Goal: Task Accomplishment & Management: Complete application form

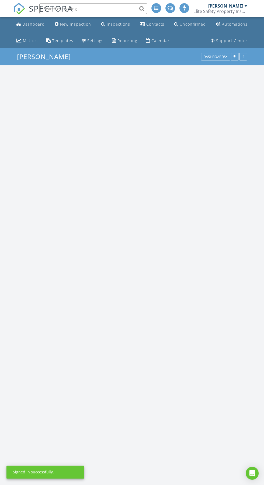
scroll to position [2151, 264]
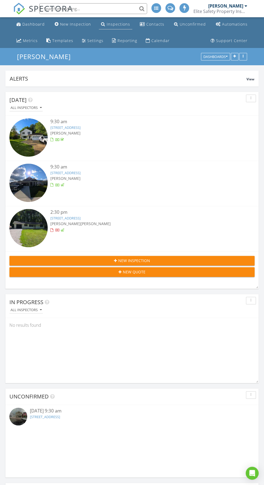
click at [112, 25] on div "Inspections" at bounding box center [118, 24] width 23 height 5
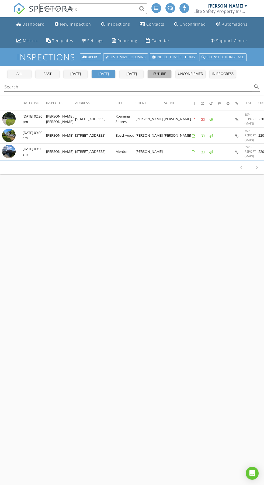
click at [161, 76] on div "future" at bounding box center [159, 73] width 19 height 5
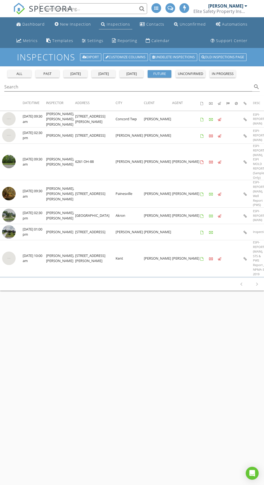
click at [115, 24] on div "Inspections" at bounding box center [118, 24] width 23 height 5
click at [72, 26] on div "New Inspection" at bounding box center [75, 24] width 31 height 5
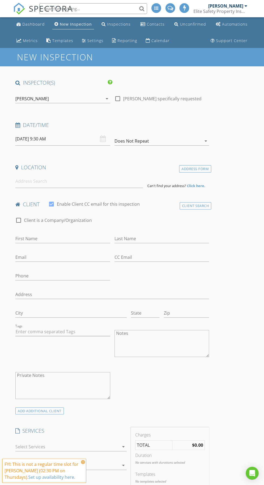
click at [74, 100] on div "[PERSON_NAME]" at bounding box center [58, 98] width 87 height 9
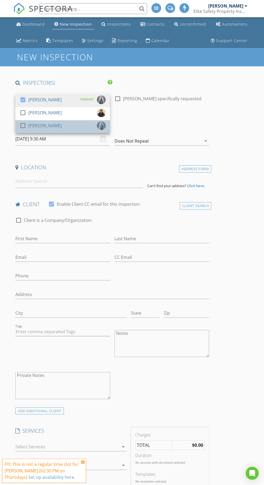
click at [42, 125] on div "[PERSON_NAME]" at bounding box center [44, 125] width 33 height 9
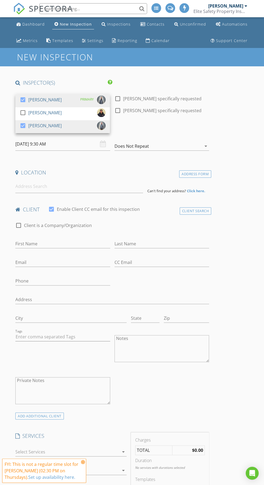
click at [65, 145] on input "[DATE] 9:30 AM" at bounding box center [62, 144] width 95 height 13
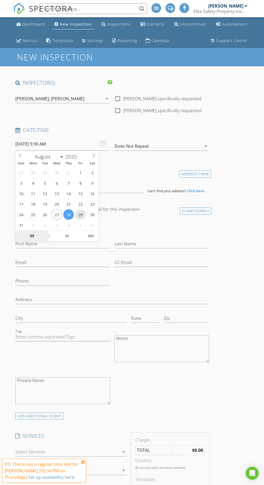
type input "[DATE] 9:30 AM"
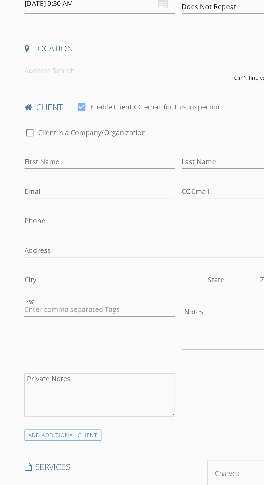
click at [138, 210] on label "Enable Client CC email for this inspection" at bounding box center [98, 209] width 83 height 5
checkbox input "false"
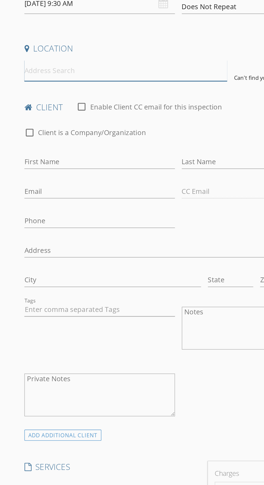
click at [81, 187] on input at bounding box center [79, 186] width 128 height 13
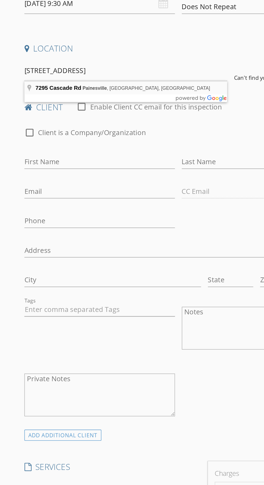
type input "[STREET_ADDRESS]"
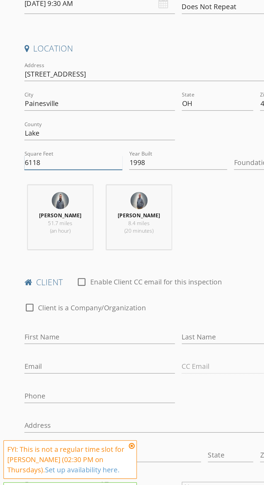
click at [43, 246] on input "6118" at bounding box center [46, 244] width 62 height 9
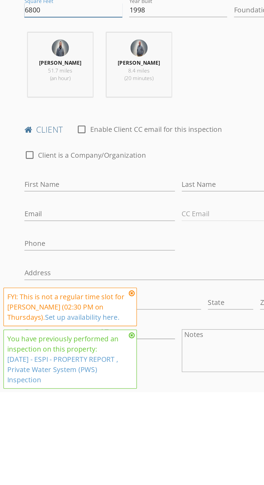
type input "6800"
click at [78, 353] on input "First Name" at bounding box center [62, 354] width 95 height 9
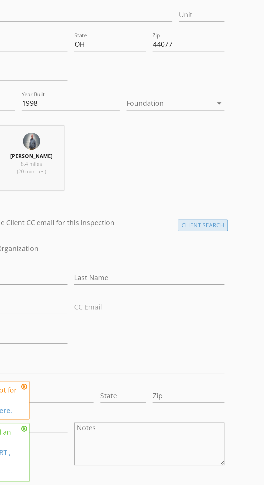
click at [207, 320] on div "Client Search" at bounding box center [196, 321] width 32 height 7
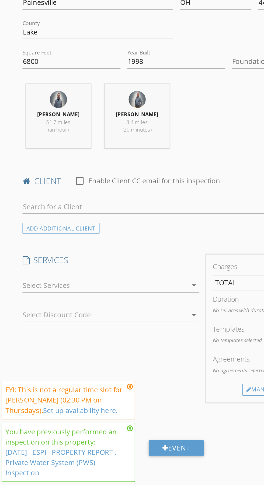
scroll to position [28, 0]
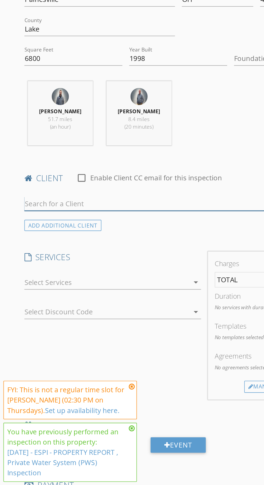
click at [93, 307] on input "text" at bounding box center [112, 308] width 194 height 9
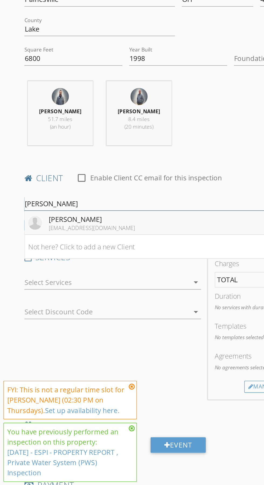
type input "[PERSON_NAME]"
click at [114, 321] on li "[PERSON_NAME] [EMAIL_ADDRESS][DOMAIN_NAME]" at bounding box center [112, 319] width 193 height 15
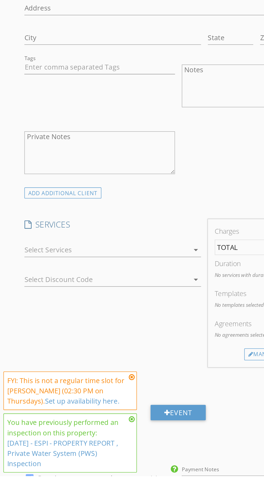
scroll to position [220, 0]
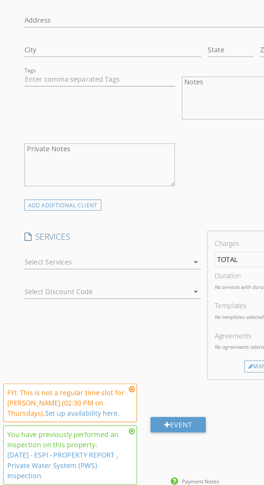
click at [112, 341] on div at bounding box center [67, 343] width 104 height 9
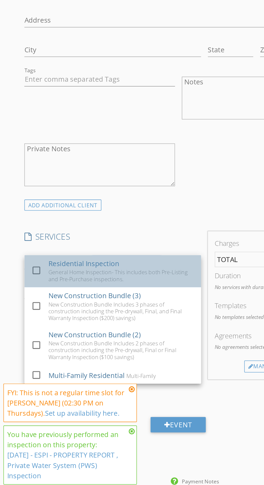
click at [18, 345] on link "check_box_outline_blank Residential Inspection General Home Inspection- This in…" at bounding box center [70, 349] width 111 height 20
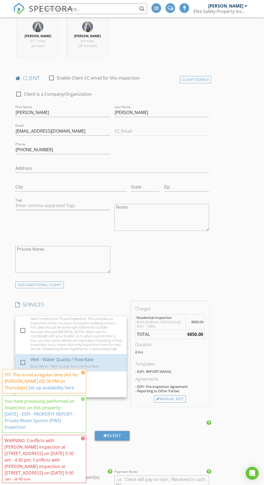
scroll to position [360, 0]
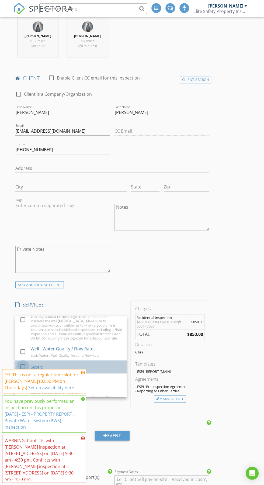
click at [23, 362] on div at bounding box center [22, 366] width 9 height 9
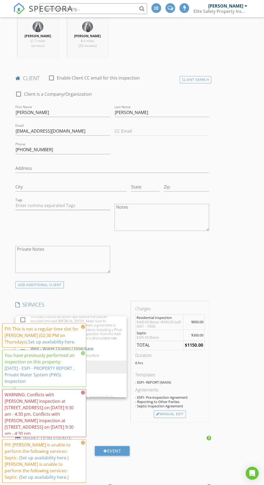
click at [242, 401] on div "INSPECTOR(S) check_box [PERSON_NAME] PRIMARY check_box_outline_blank [PERSON_NA…" at bounding box center [132, 404] width 238 height 1132
click at [120, 340] on div "arrow_drop_down" at bounding box center [123, 339] width 8 height 6
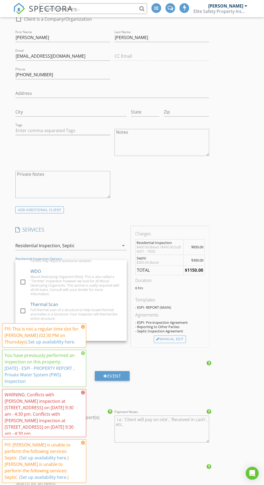
scroll to position [317, 0]
click at [101, 337] on div "Well Water Sample Basic Well Water Quality" at bounding box center [76, 342] width 92 height 11
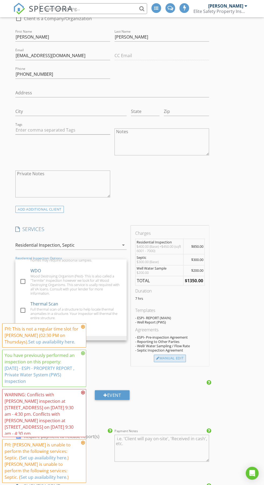
click at [174, 355] on div "Manual Edit" at bounding box center [170, 359] width 32 height 8
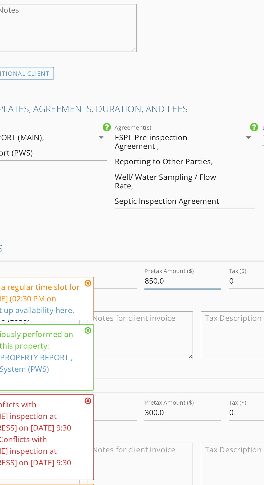
click at [121, 325] on input "850.0" at bounding box center [136, 325] width 43 height 9
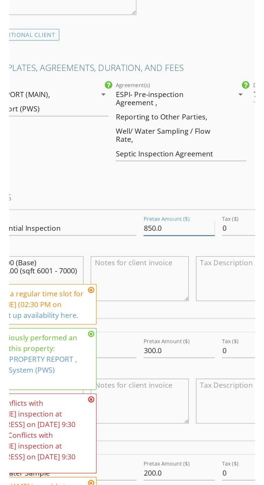
scroll to position [317, 0]
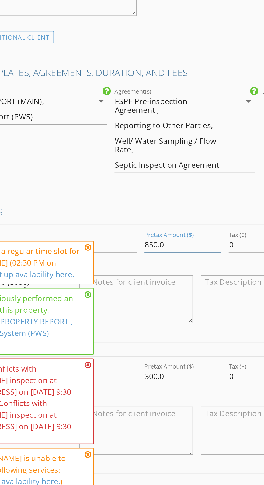
click at [123, 326] on input "850.0" at bounding box center [136, 325] width 43 height 9
type input "0"
click at [140, 323] on input "0" at bounding box center [136, 325] width 43 height 9
click at [142, 327] on input "0" at bounding box center [136, 325] width 43 height 9
type input "925"
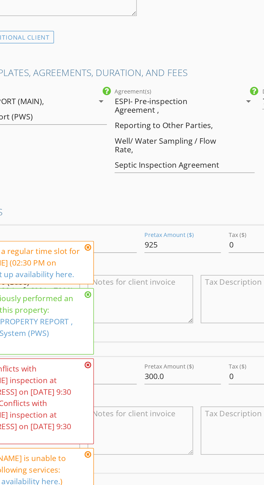
click at [151, 301] on div "INSPECTOR(S) check_box [PERSON_NAME] PRIMARY check_box_outline_blank [PERSON_NA…" at bounding box center [112, 419] width 198 height 1315
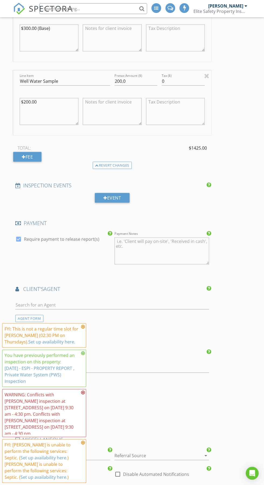
scroll to position [722, 0]
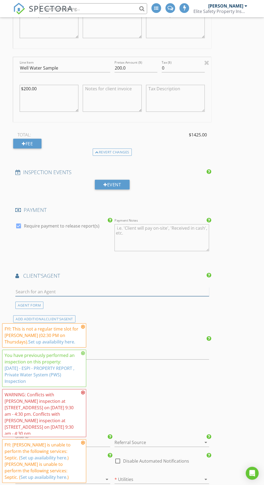
click at [151, 292] on input "text" at bounding box center [112, 292] width 194 height 9
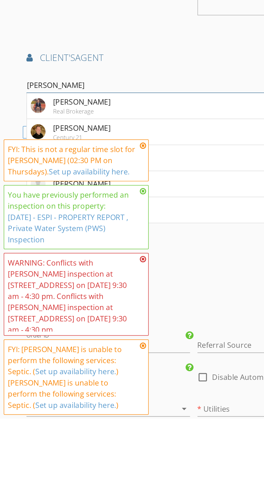
type input "[PERSON_NAME]"
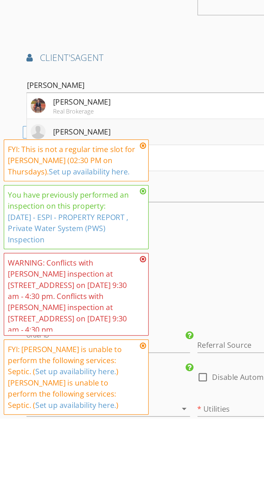
click at [106, 316] on li "[PERSON_NAME]" at bounding box center [112, 319] width 193 height 15
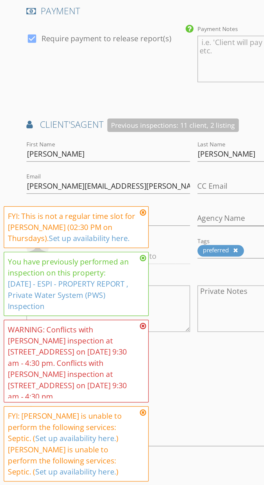
click at [83, 329] on icon at bounding box center [83, 327] width 4 height 4
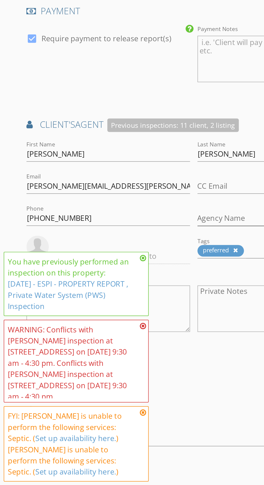
click at [82, 356] on icon at bounding box center [83, 353] width 4 height 4
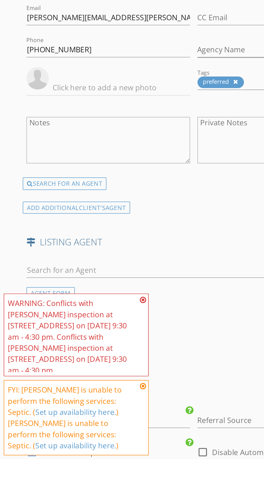
scroll to position [806, 0]
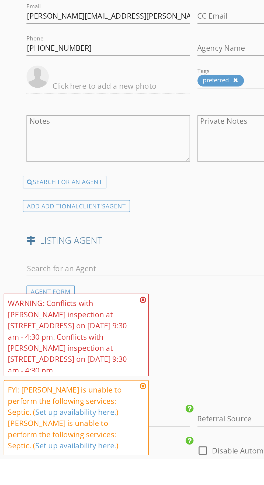
click at [84, 445] on icon at bounding box center [83, 443] width 4 height 4
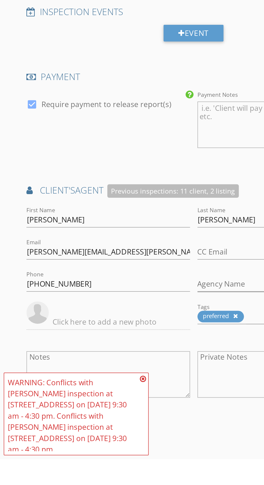
scroll to position [785, 0]
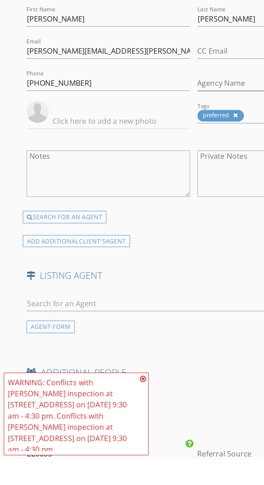
click at [82, 441] on icon at bounding box center [83, 439] width 4 height 4
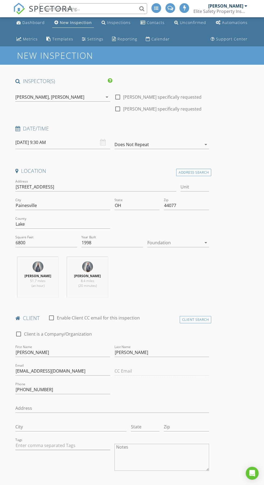
scroll to position [2, 0]
